Goal: Understand process/instructions

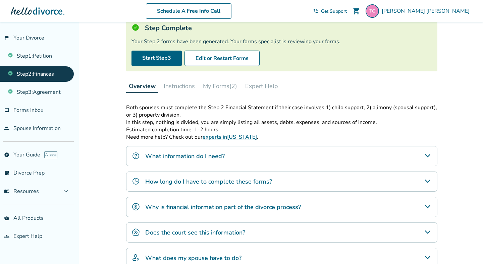
scroll to position [46, 0]
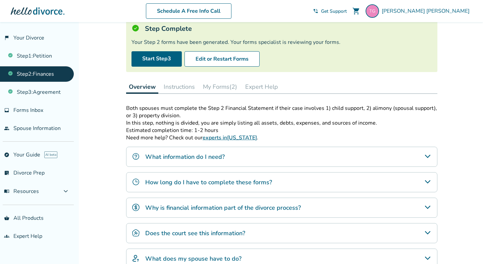
click at [213, 90] on button "My Forms (2)" at bounding box center [220, 86] width 40 height 13
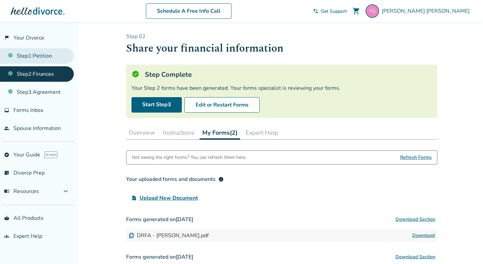
click at [45, 55] on link "Step 1 : Petition" at bounding box center [37, 55] width 74 height 15
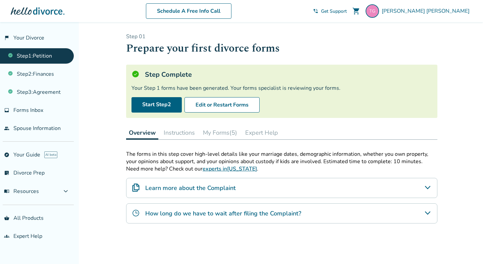
click at [206, 139] on button "My Forms (5)" at bounding box center [220, 132] width 40 height 13
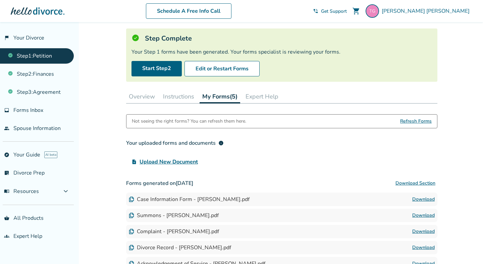
scroll to position [36, 0]
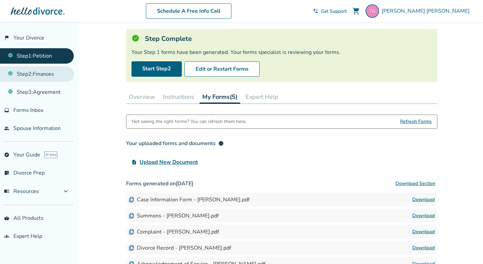
click at [56, 78] on link "Step 2 : Finances" at bounding box center [37, 73] width 74 height 15
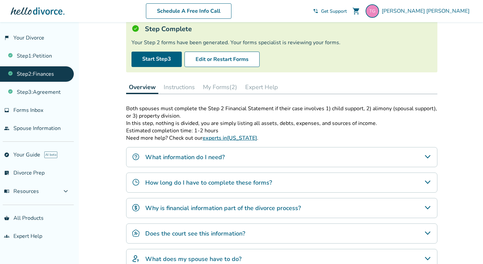
scroll to position [61, 0]
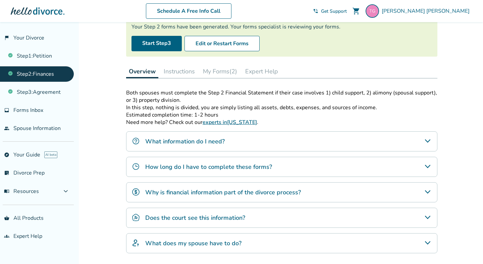
click at [154, 146] on h4 "What information do I need?" at bounding box center [184, 141] width 79 height 9
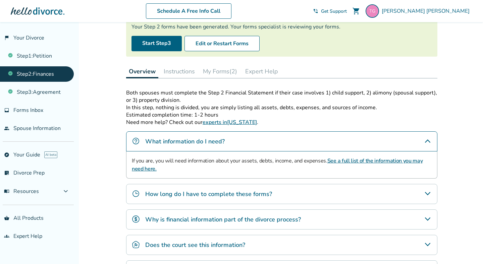
click at [154, 169] on link "See a full list of the information you may need here." at bounding box center [277, 164] width 291 height 15
click at [195, 71] on button "Instructions" at bounding box center [179, 71] width 37 height 13
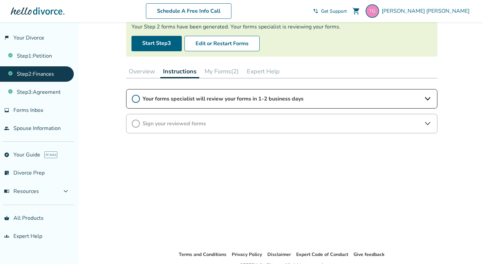
click at [219, 73] on button "My Forms (2)" at bounding box center [222, 71] width 40 height 13
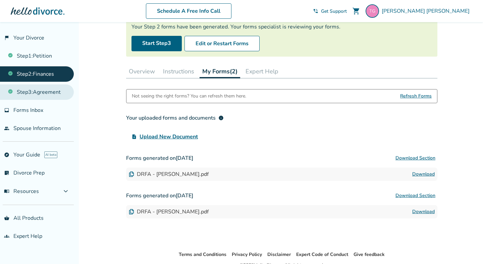
click at [53, 95] on link "Step 3 : Agreement" at bounding box center [37, 92] width 74 height 15
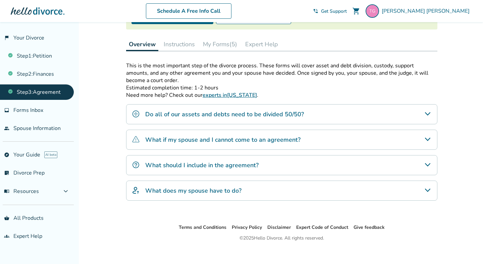
scroll to position [96, 0]
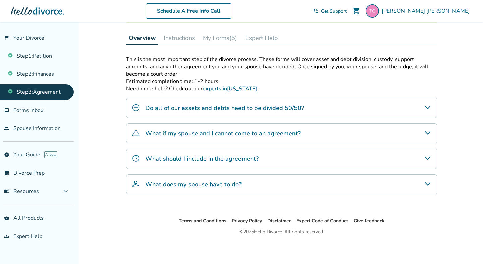
click at [171, 112] on h4 "Do all of our assets and debts need to be divided 50/50?" at bounding box center [224, 108] width 159 height 9
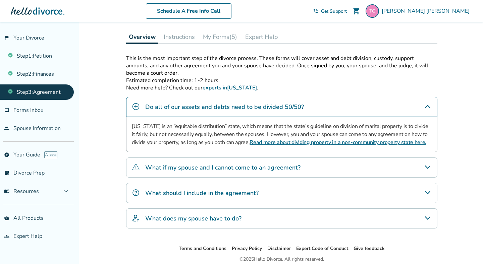
click at [207, 38] on button "My Forms (5)" at bounding box center [220, 36] width 40 height 13
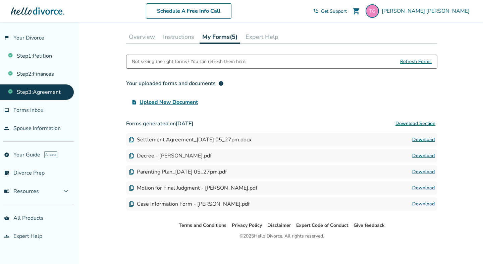
click at [176, 38] on button "Instructions" at bounding box center [178, 36] width 37 height 13
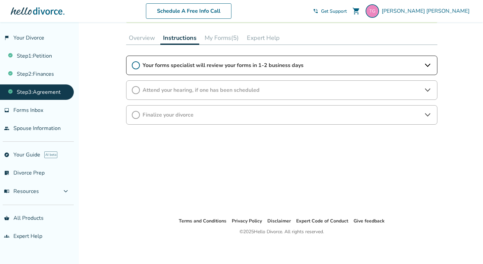
click at [148, 43] on button "Overview" at bounding box center [142, 37] width 32 height 13
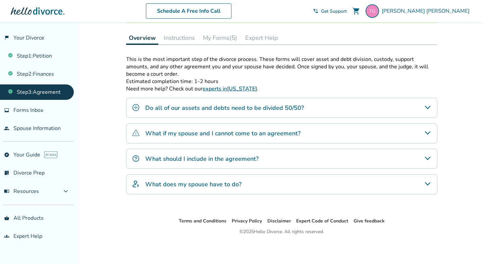
click at [157, 182] on h4 "What does my spouse have to do?" at bounding box center [193, 184] width 96 height 9
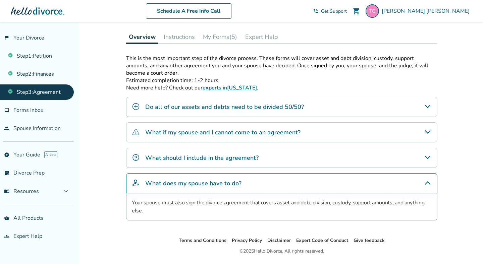
click at [158, 158] on h4 "What should I include in the agreement?" at bounding box center [201, 158] width 113 height 9
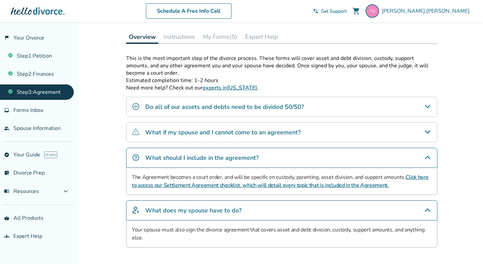
click at [158, 137] on h4 "What if my spouse and I cannot come to an agreement?" at bounding box center [222, 132] width 155 height 9
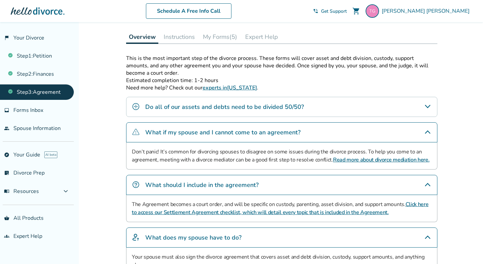
click at [166, 117] on div "Do all of our assets and debts need to be divided 50/50?" at bounding box center [281, 107] width 311 height 20
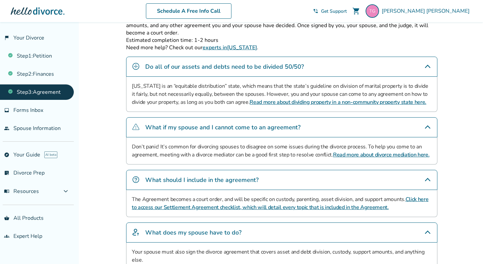
scroll to position [154, 0]
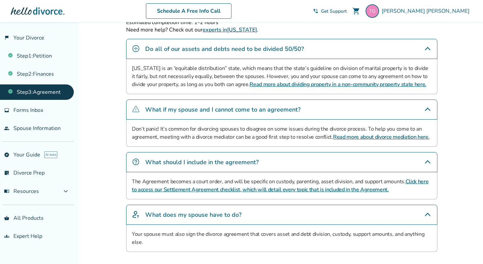
click at [225, 189] on link "Click here to access our Settlement Agreement checklist, which will detail ever…" at bounding box center [280, 185] width 296 height 15
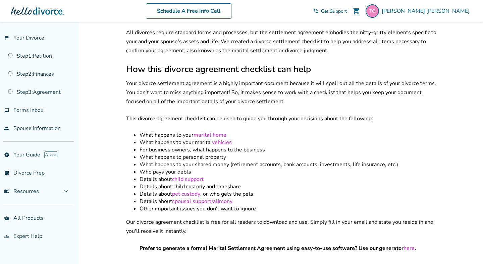
scroll to position [130, 0]
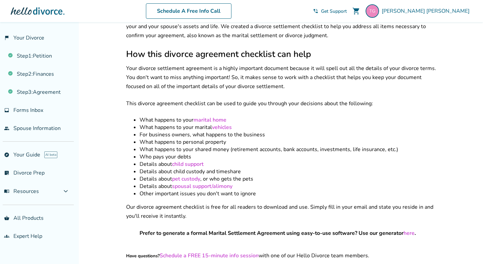
click at [191, 162] on link "child support" at bounding box center [188, 164] width 32 height 7
click at [188, 161] on link "child support" at bounding box center [188, 164] width 32 height 7
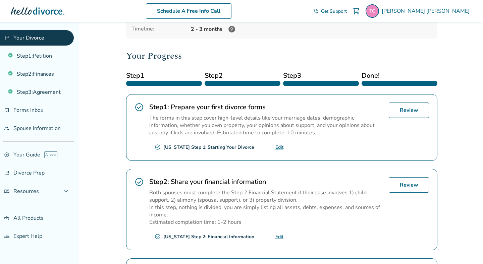
scroll to position [66, 0]
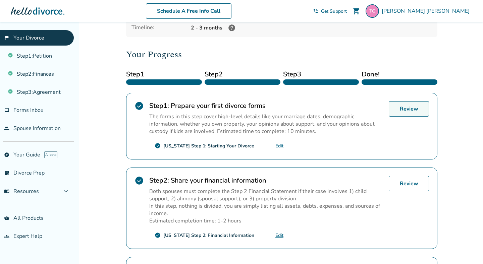
click at [410, 108] on link "Review" at bounding box center [409, 108] width 40 height 15
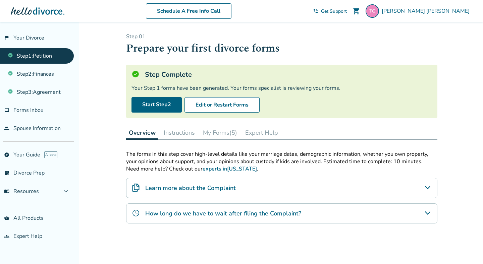
click at [226, 135] on button "My Forms (5)" at bounding box center [220, 132] width 40 height 13
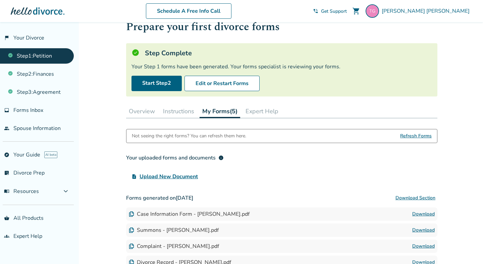
scroll to position [9, 0]
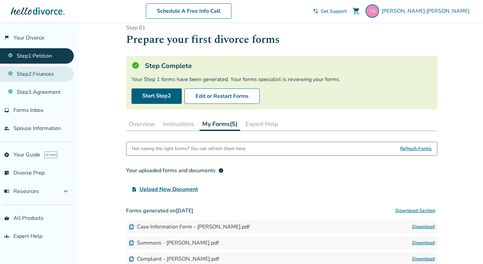
click at [43, 73] on link "Step 2 : Finances" at bounding box center [37, 73] width 74 height 15
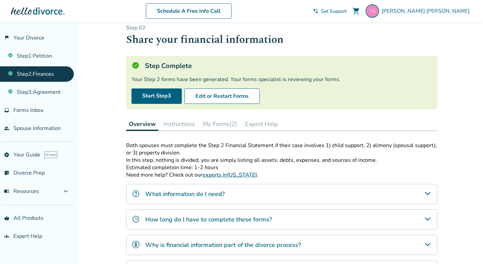
click at [216, 126] on button "My Forms (2)" at bounding box center [220, 123] width 40 height 13
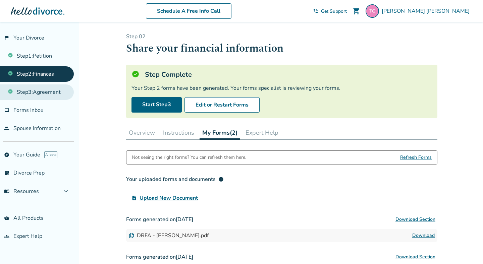
click at [64, 89] on link "Step 3 : Agreement" at bounding box center [37, 92] width 74 height 15
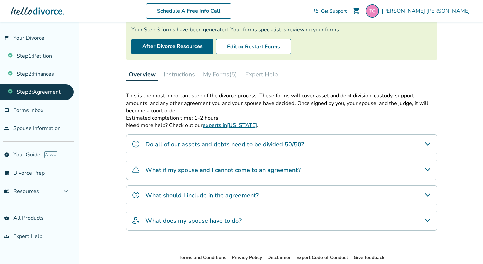
scroll to position [59, 0]
